Goal: Information Seeking & Learning: Learn about a topic

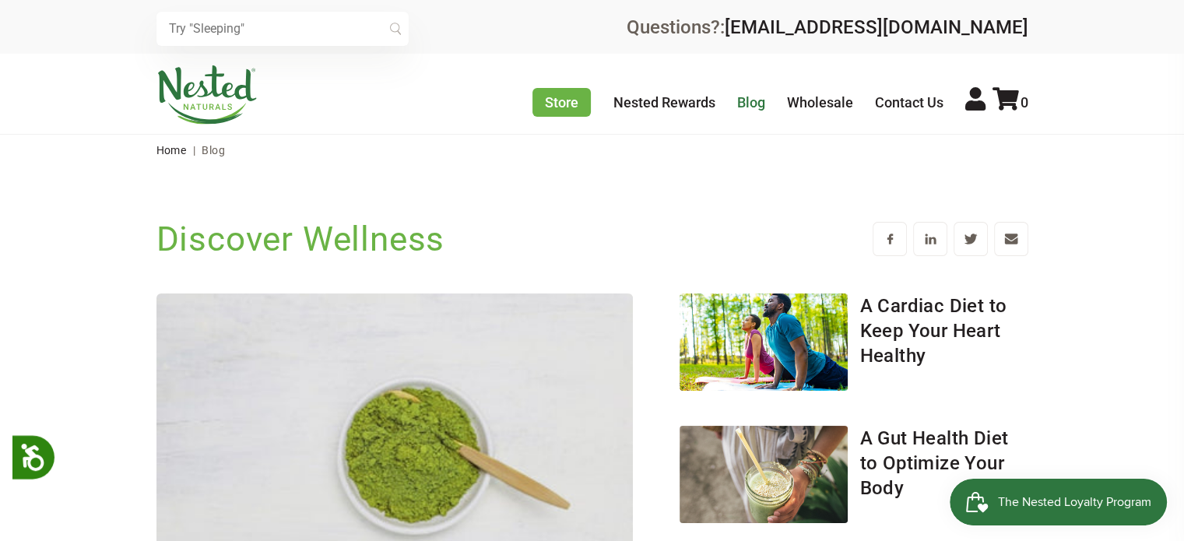
click at [765, 110] on link "Blog" at bounding box center [751, 102] width 28 height 16
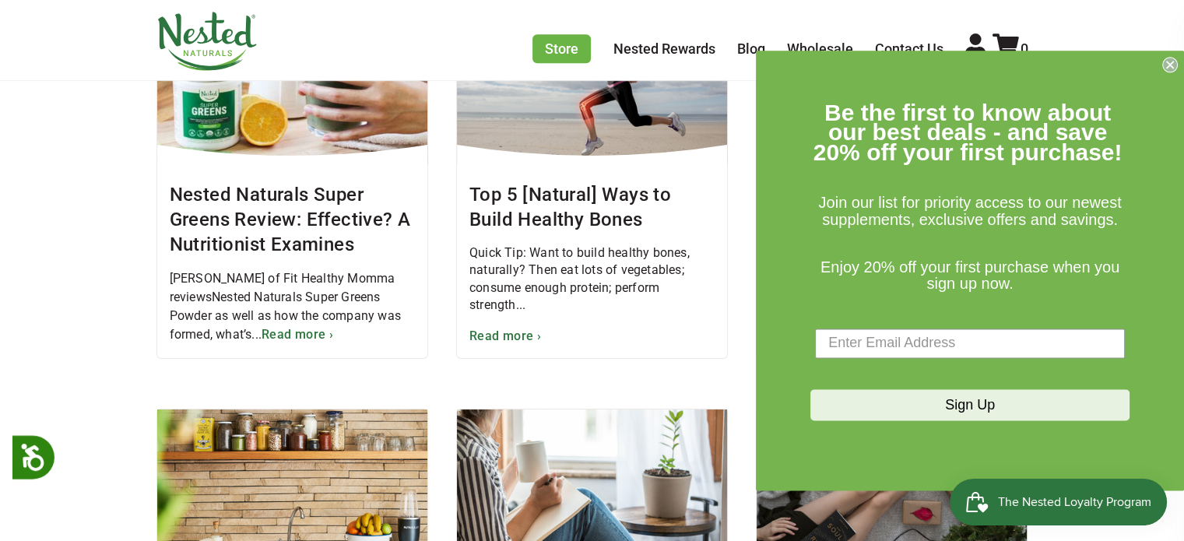
scroll to position [901, 0]
click at [1172, 70] on circle "Close dialog" at bounding box center [1170, 64] width 15 height 15
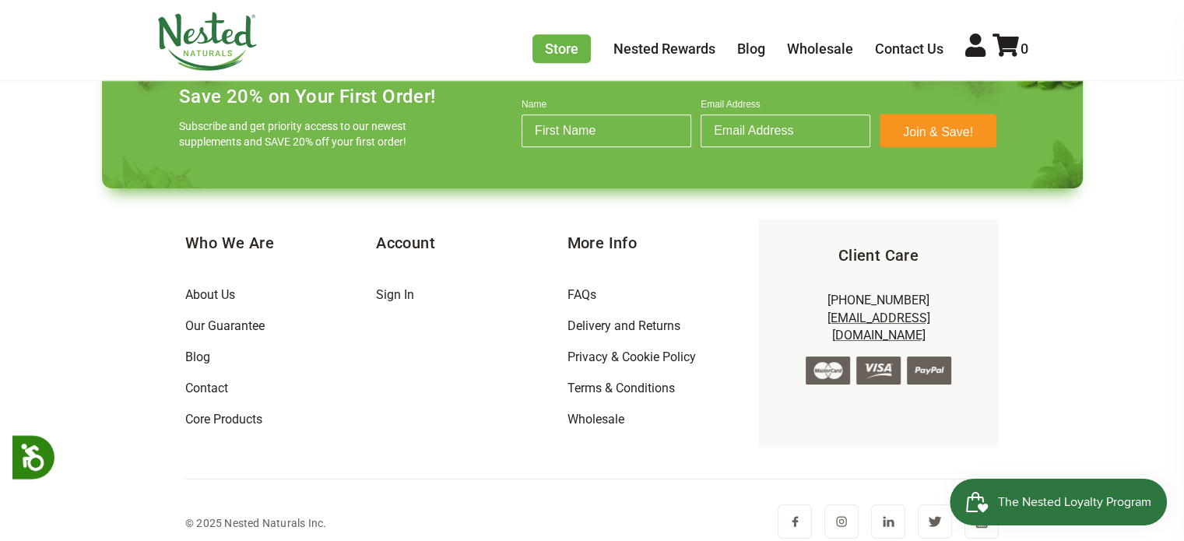
scroll to position [1804, 0]
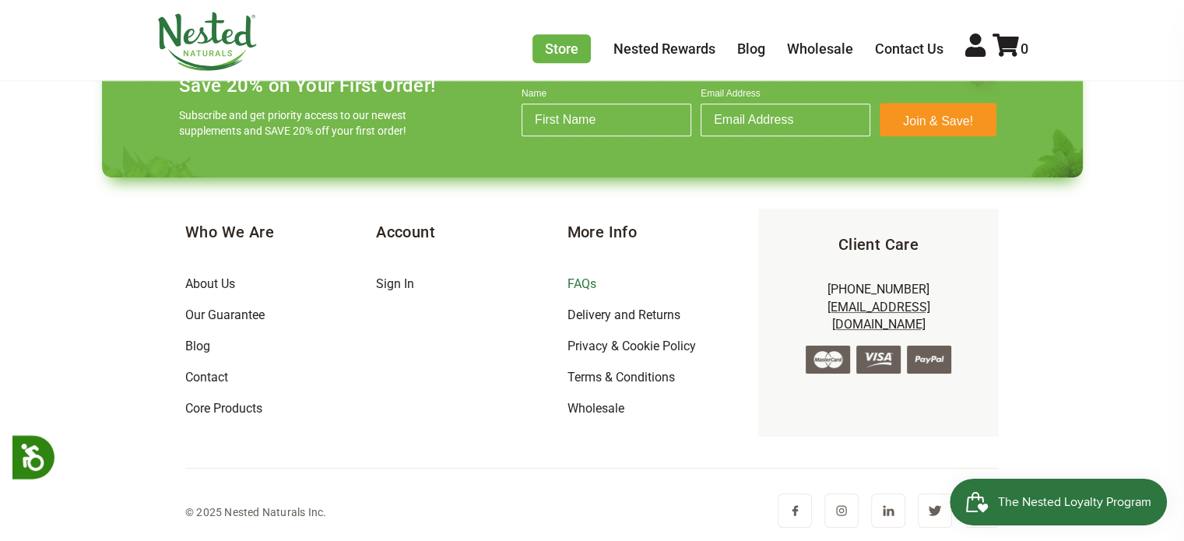
click at [578, 283] on link "FAQs" at bounding box center [581, 283] width 29 height 15
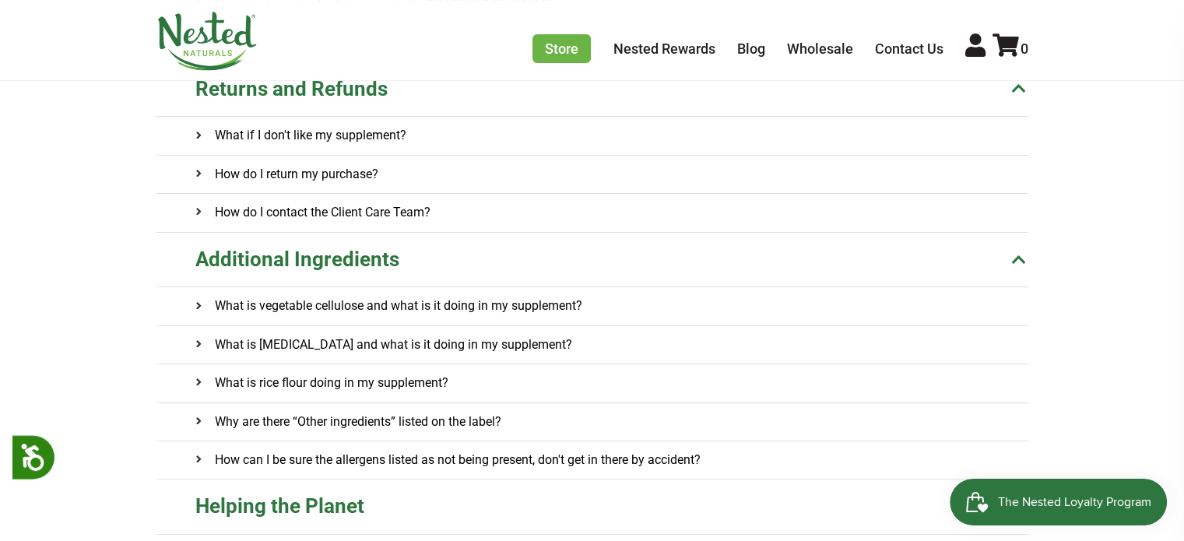
scroll to position [451, 0]
click at [520, 303] on h4 "What is vegetable cellulose and what is it doing in my supplement?" at bounding box center [388, 305] width 387 height 37
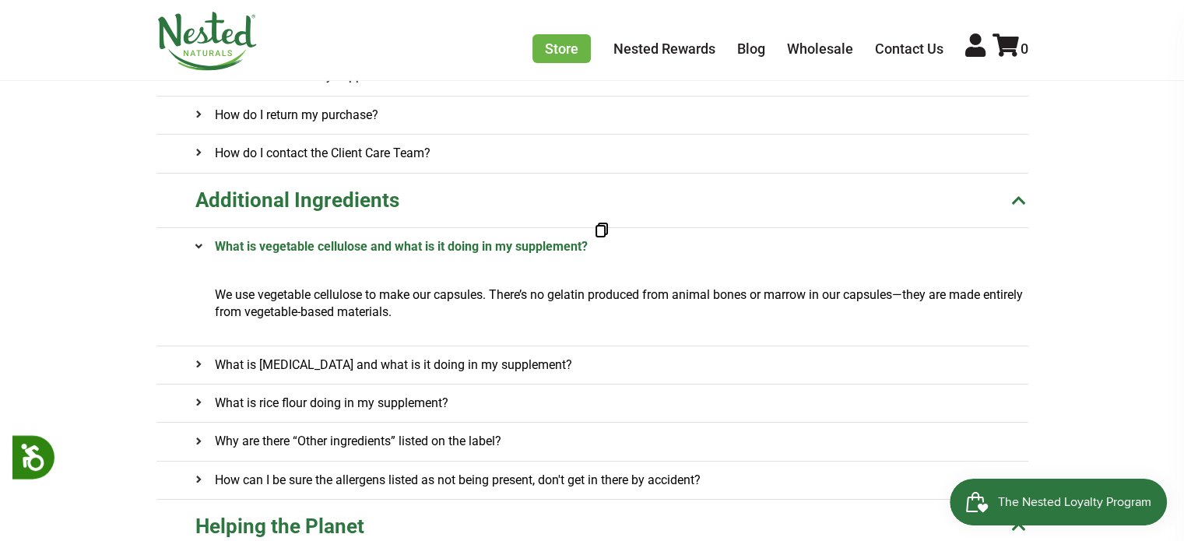
scroll to position [526, 0]
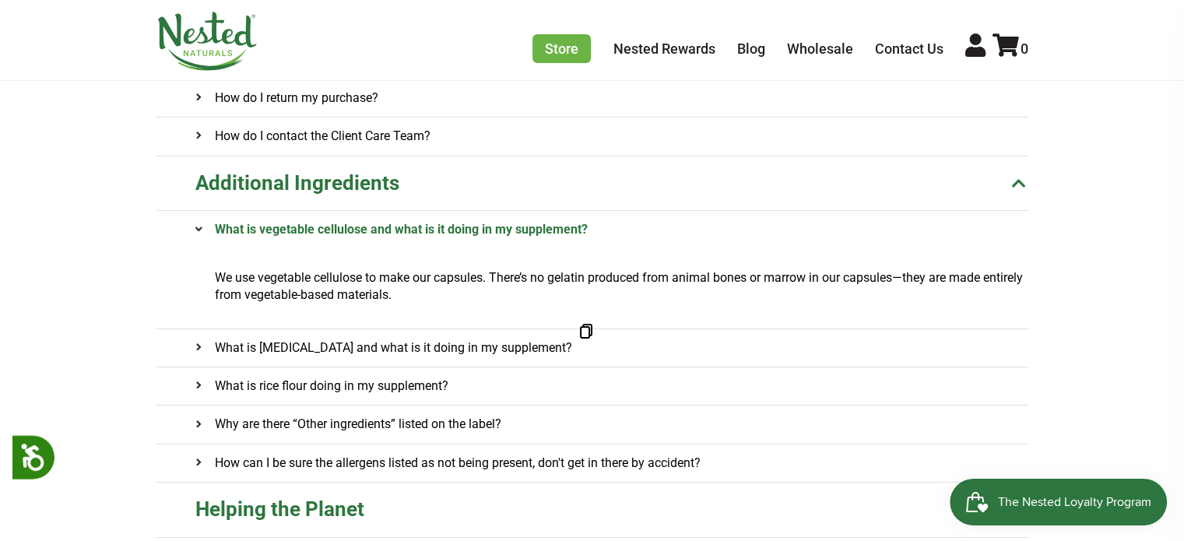
click at [486, 344] on h4 "What is magnesium stearate and what is it doing in my supplement?" at bounding box center [383, 347] width 377 height 37
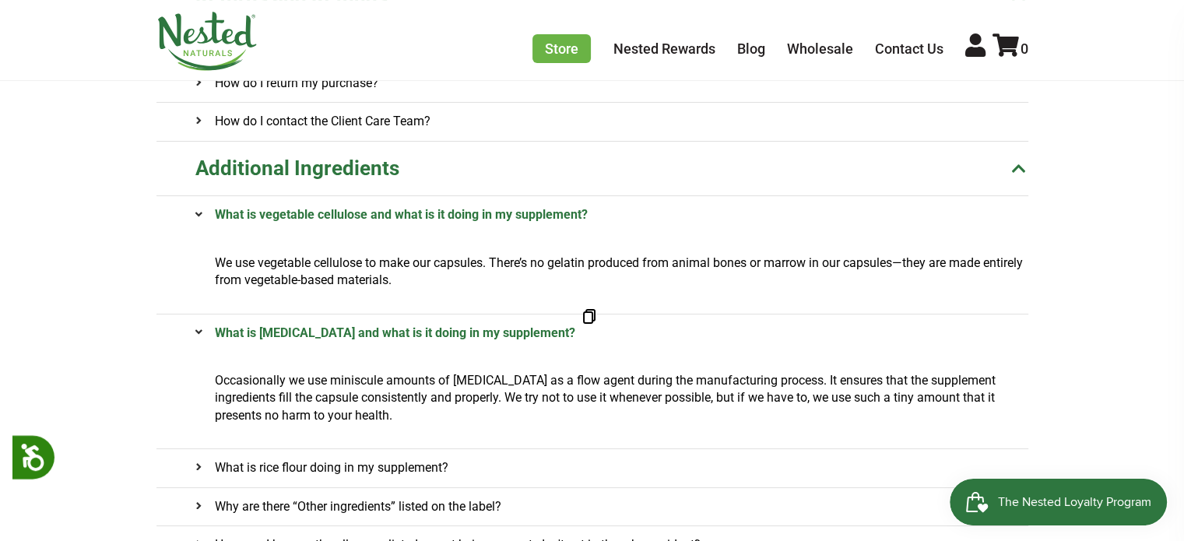
scroll to position [543, 0]
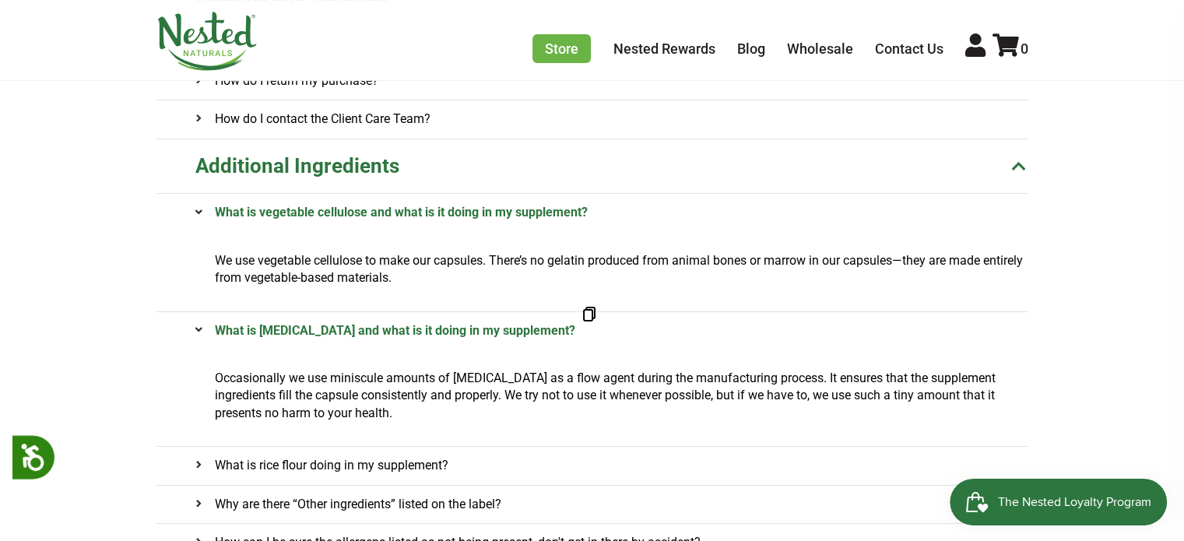
click at [635, 336] on onclick\= "What is magnesium stearate and what is it doing in my supplement? Copy to clipb…" at bounding box center [611, 330] width 833 height 37
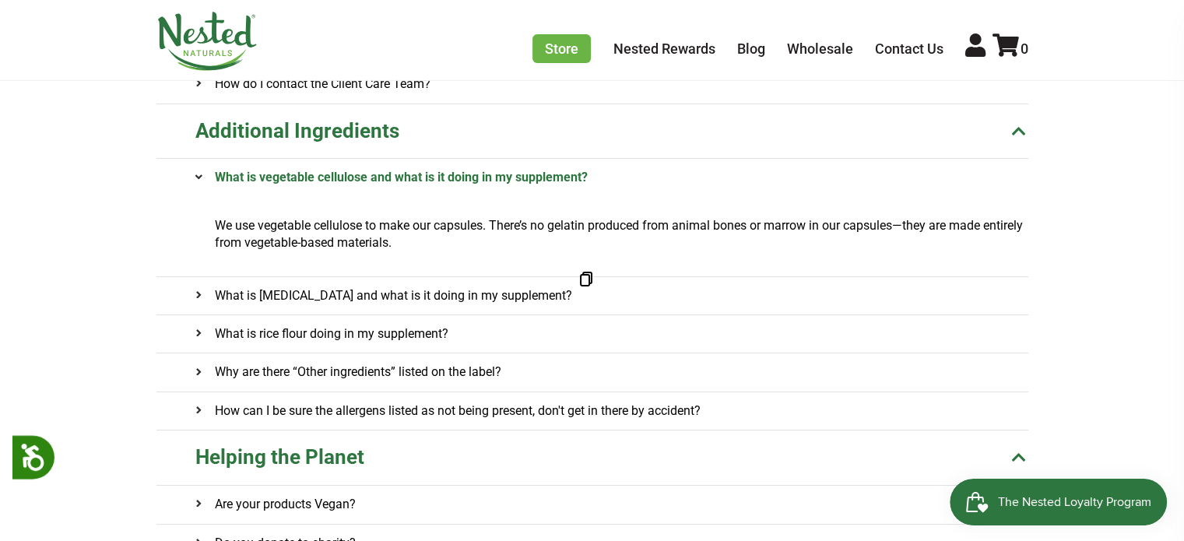
scroll to position [579, 0]
click at [751, 416] on onclick\= "How can I be sure the allergens listed as not being present, don't get in there…" at bounding box center [611, 410] width 833 height 37
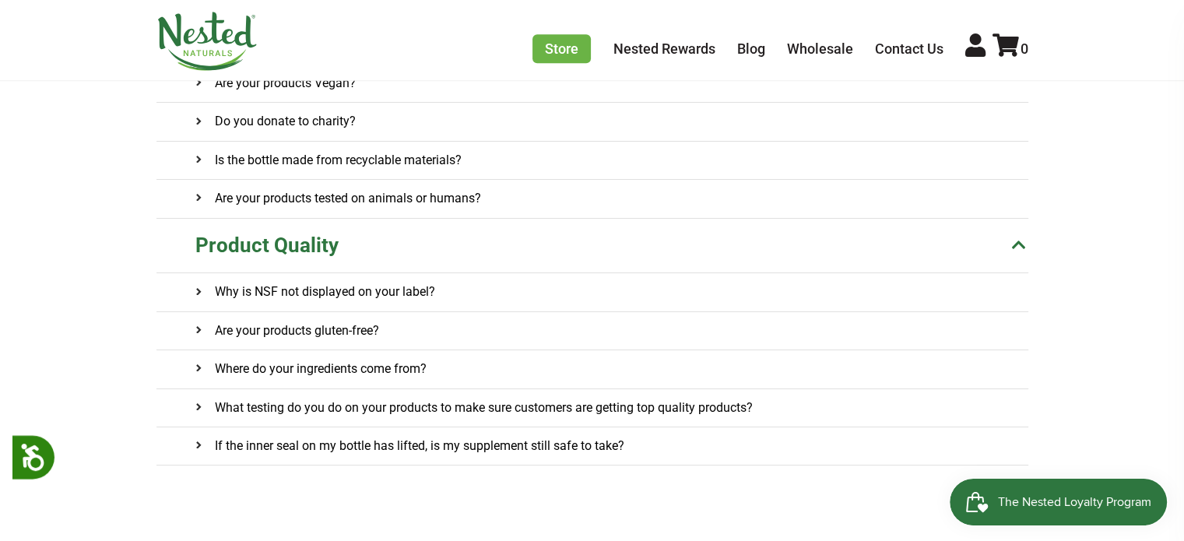
scroll to position [1085, 0]
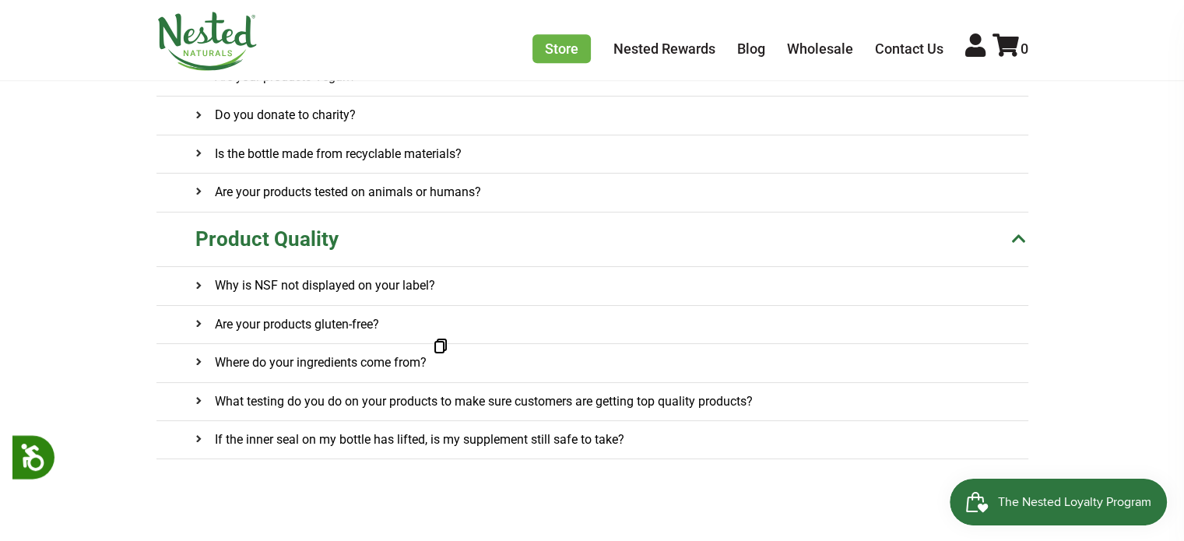
click at [427, 360] on h4 "Where do your ingredients come from?" at bounding box center [310, 362] width 231 height 37
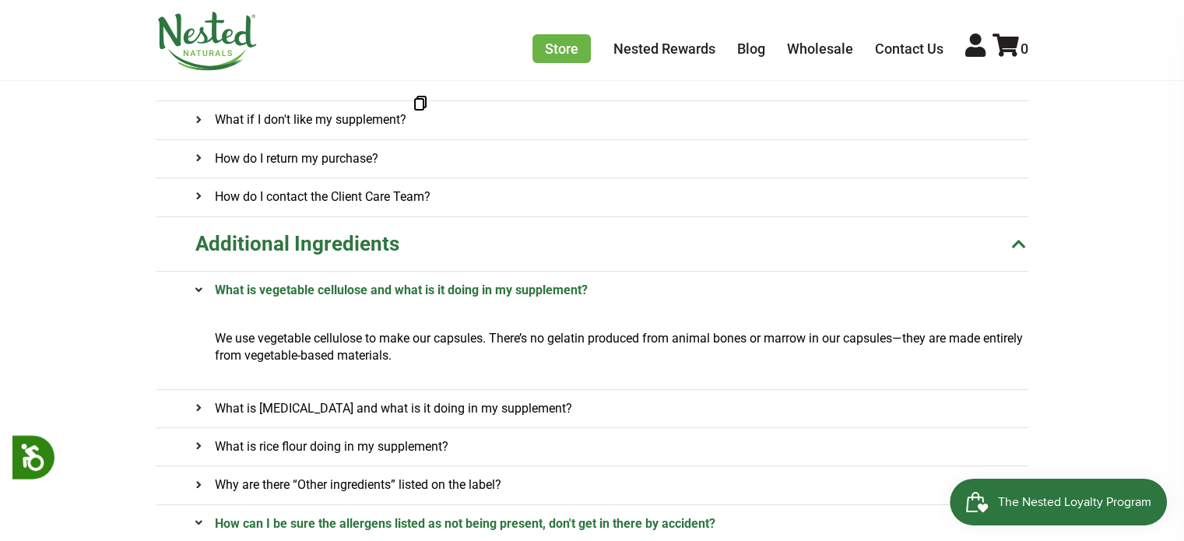
scroll to position [466, 0]
click at [914, 52] on link "Contact Us" at bounding box center [909, 48] width 69 height 16
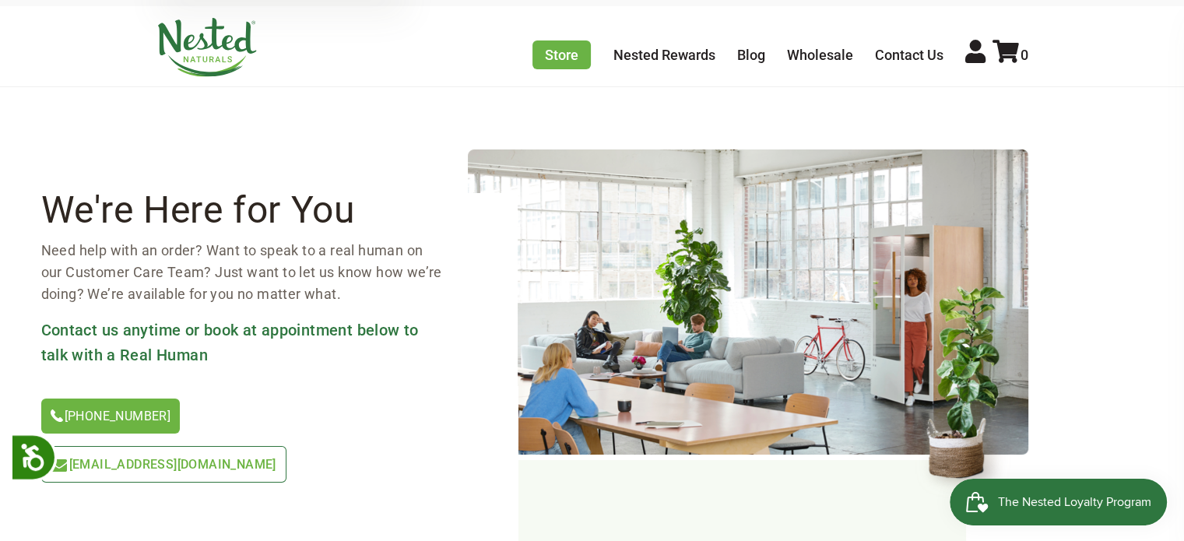
scroll to position [47, 0]
click at [276, 458] on span "[EMAIL_ADDRESS][DOMAIN_NAME]" at bounding box center [172, 465] width 207 height 15
drag, startPoint x: 308, startPoint y: 420, endPoint x: 246, endPoint y: 426, distance: 62.6
click at [246, 447] on link "[EMAIL_ADDRESS][DOMAIN_NAME]" at bounding box center [163, 465] width 245 height 37
click at [251, 458] on span "[EMAIL_ADDRESS][DOMAIN_NAME]" at bounding box center [172, 465] width 207 height 15
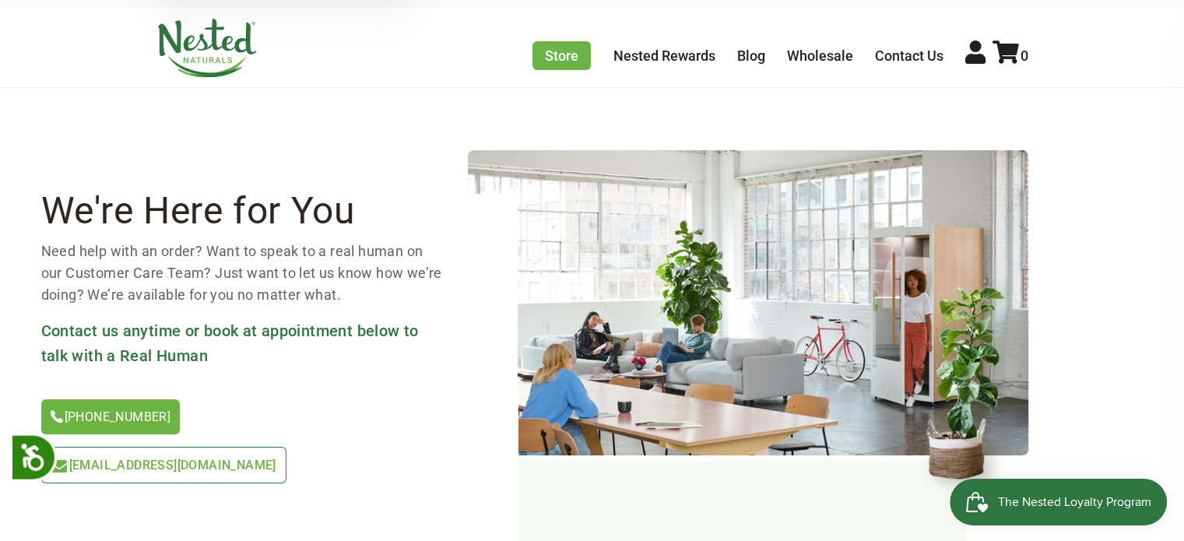
click at [276, 458] on span "[EMAIL_ADDRESS][DOMAIN_NAME]" at bounding box center [172, 465] width 207 height 15
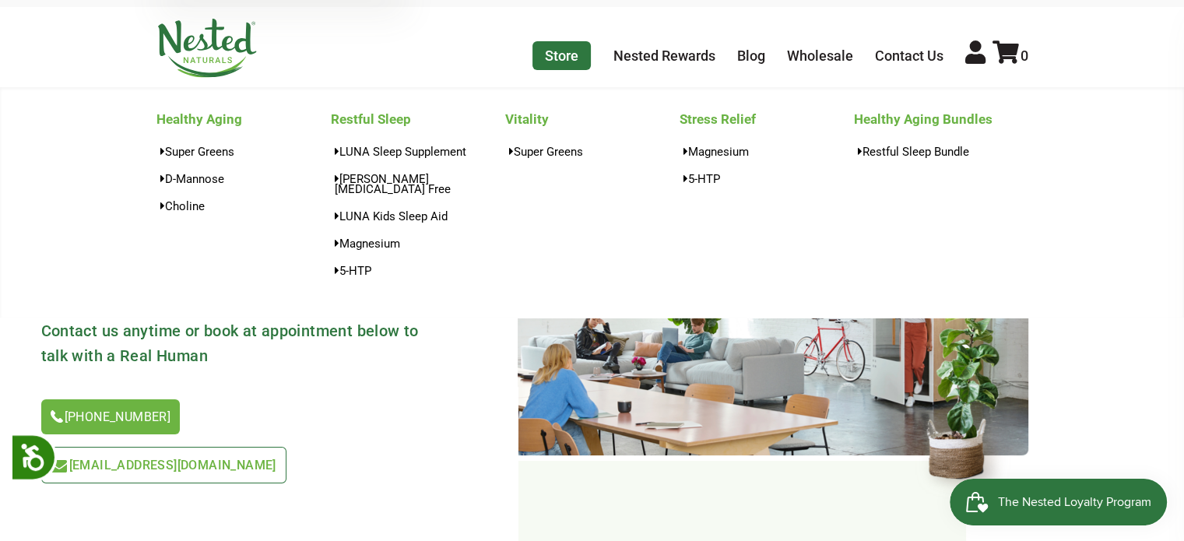
click at [567, 58] on link "Store" at bounding box center [562, 55] width 58 height 29
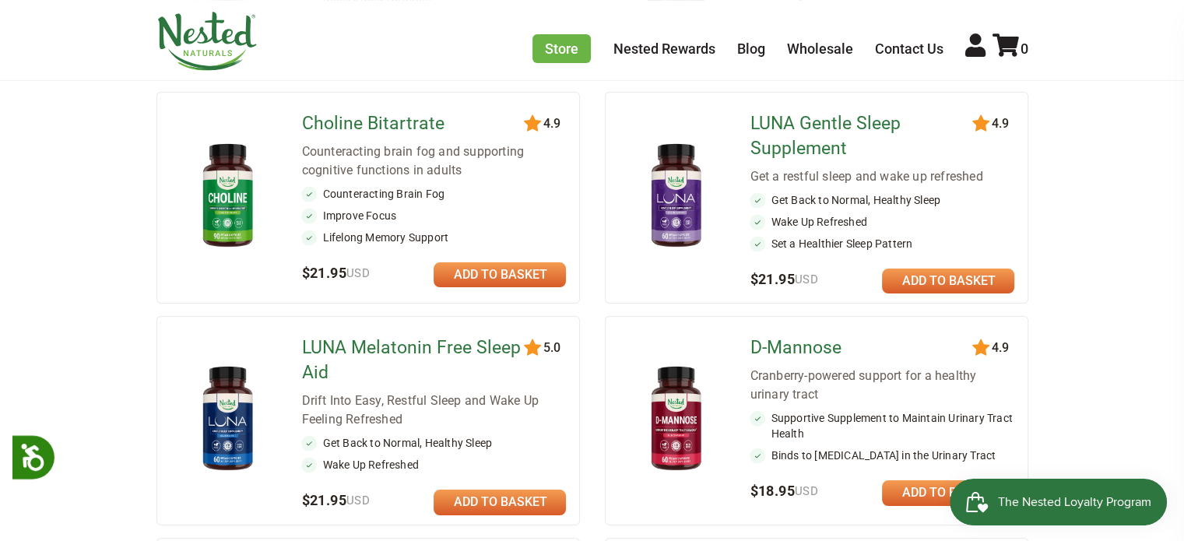
scroll to position [498, 0]
click at [567, 58] on link "Store" at bounding box center [562, 48] width 58 height 29
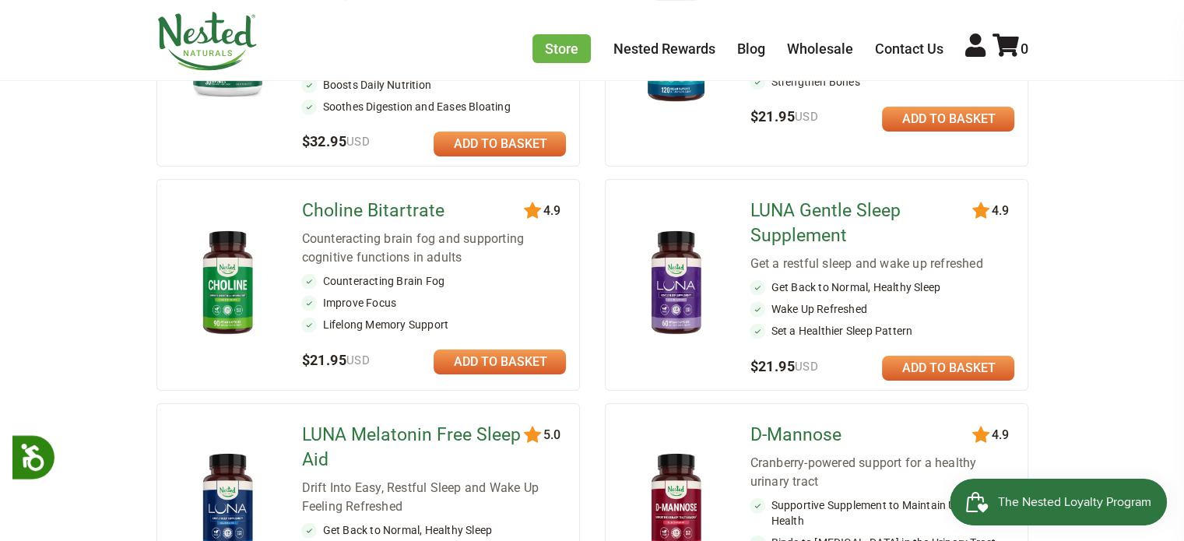
click at [380, 204] on link "Choline Bitartrate" at bounding box center [413, 211] width 225 height 25
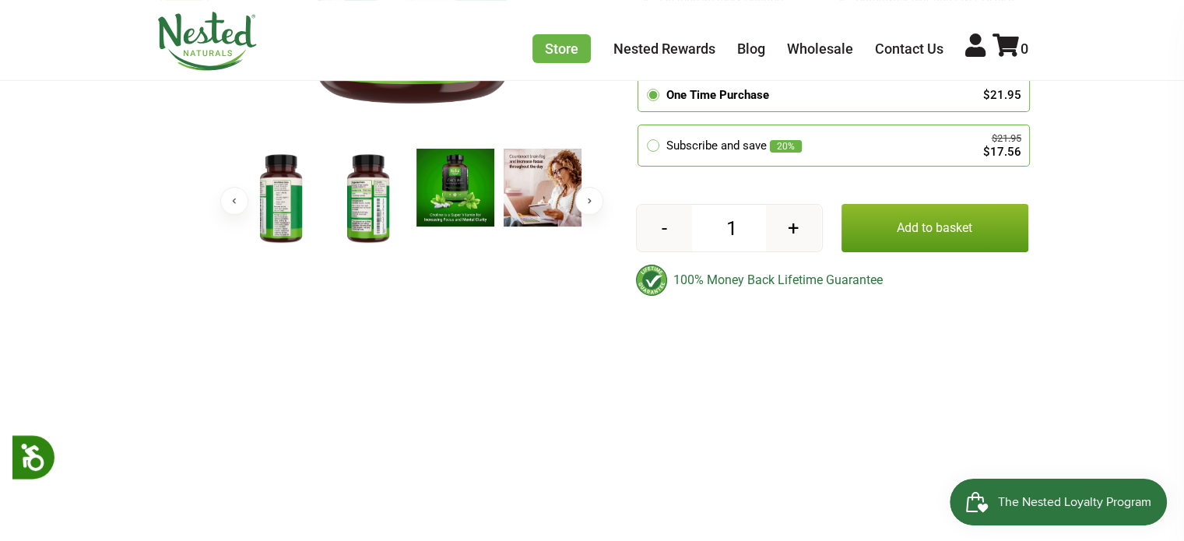
scroll to position [506, 0]
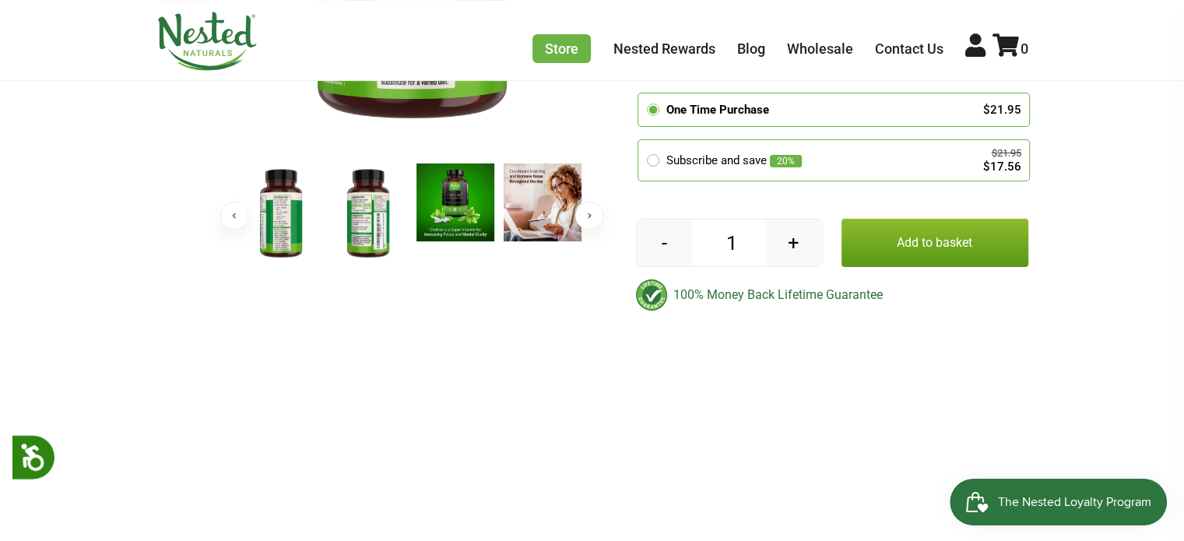
click at [294, 228] on img at bounding box center [281, 214] width 78 height 101
click at [360, 227] on img at bounding box center [368, 214] width 78 height 101
click at [360, 227] on img at bounding box center [368, 214] width 78 height 100
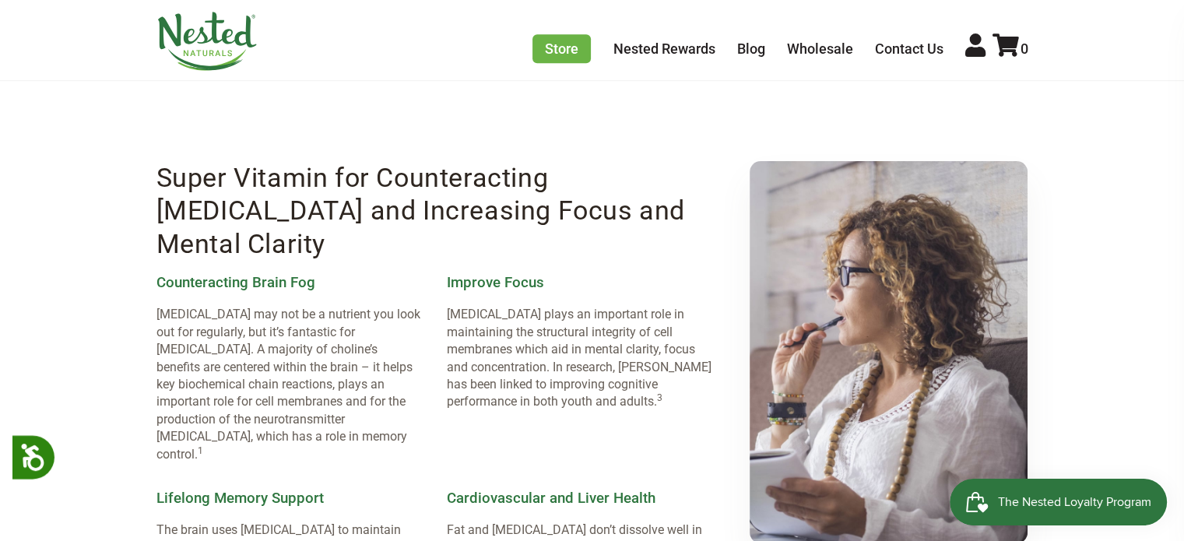
scroll to position [928, 0]
